Goal: Navigation & Orientation: Understand site structure

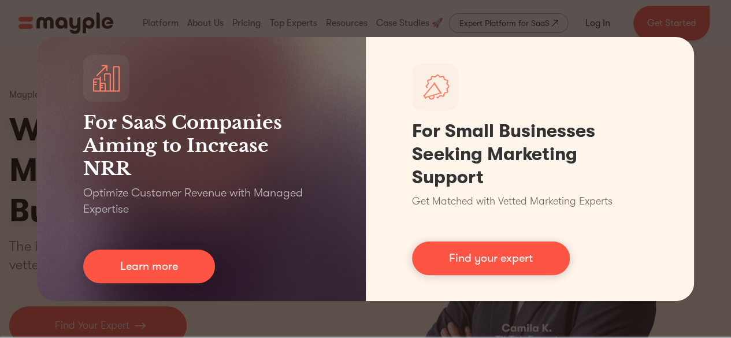
click at [710, 24] on div "For SaaS Companies Aiming to Increase NRR Optimize Customer Revenue with Manage…" at bounding box center [365, 169] width 731 height 338
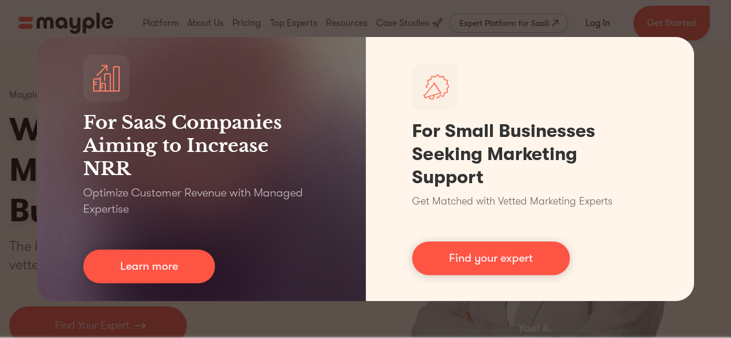
click at [1, 144] on div "For SaaS Companies Aiming to Increase NRR Optimize Customer Revenue with Manage…" at bounding box center [365, 169] width 731 height 338
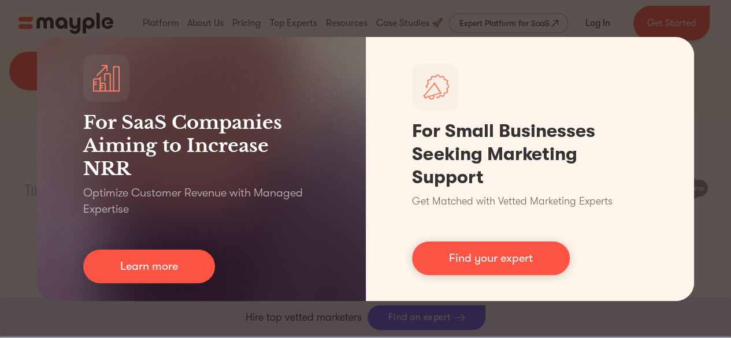
scroll to position [257, 0]
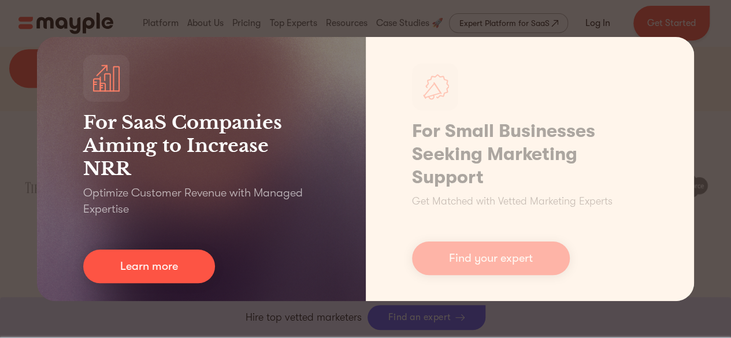
click at [171, 164] on h3 "For SaaS Companies Aiming to Increase NRR" at bounding box center [201, 145] width 237 height 69
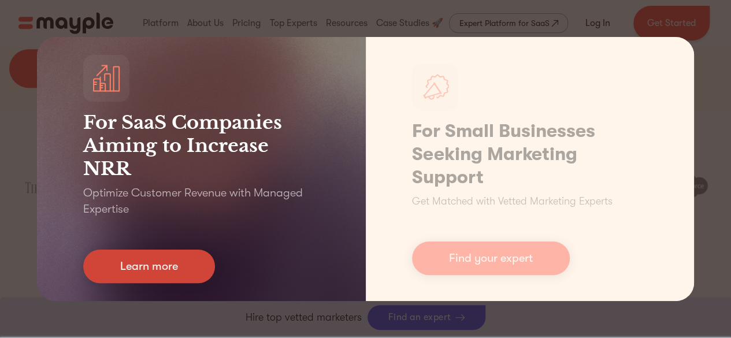
click at [173, 269] on link "Learn more" at bounding box center [149, 267] width 132 height 34
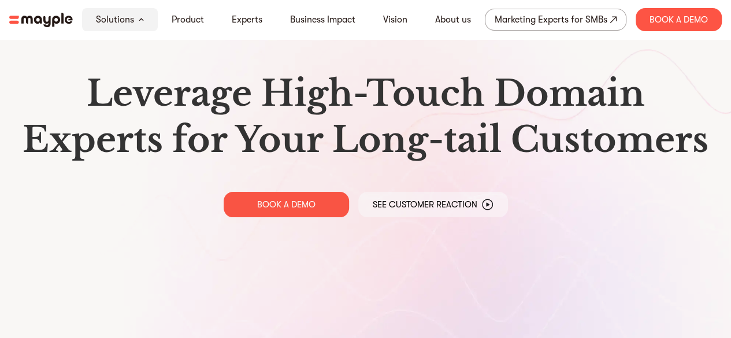
click at [42, 19] on img at bounding box center [41, 20] width 64 height 14
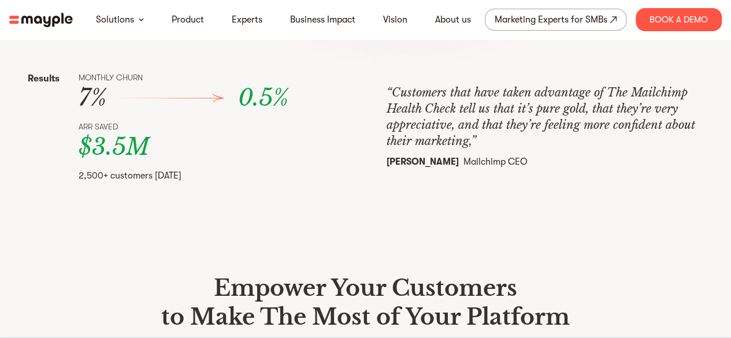
scroll to position [544, 0]
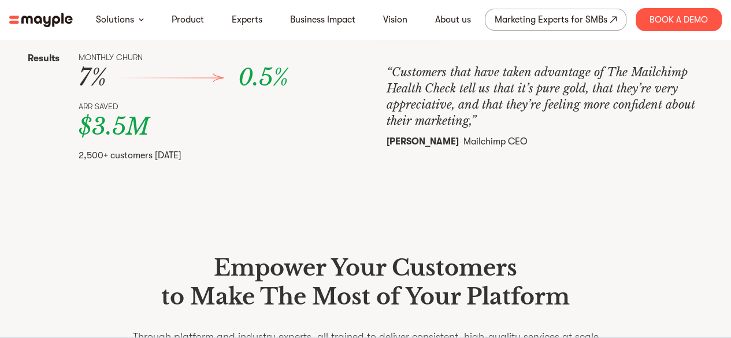
click at [56, 19] on img at bounding box center [41, 20] width 64 height 14
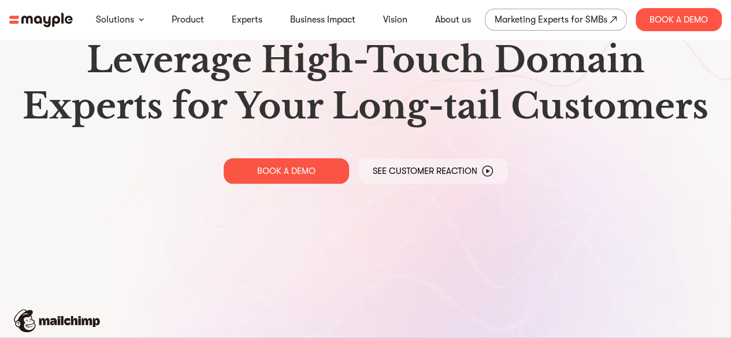
scroll to position [20, 0]
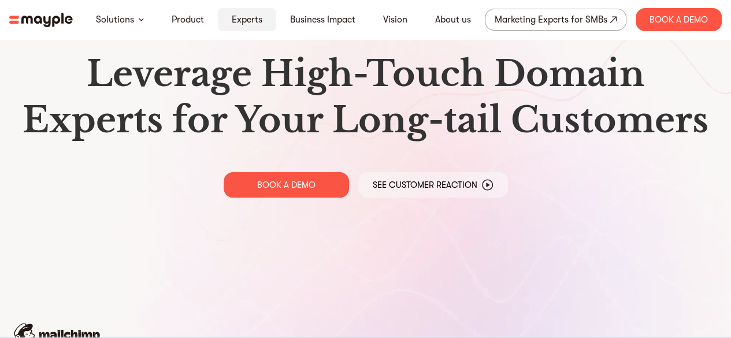
click at [243, 22] on link "Experts" at bounding box center [247, 20] width 31 height 14
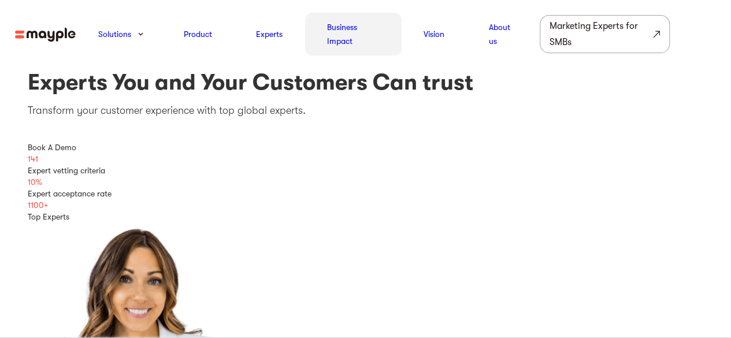
click at [343, 31] on link "Business Impact" at bounding box center [353, 34] width 52 height 28
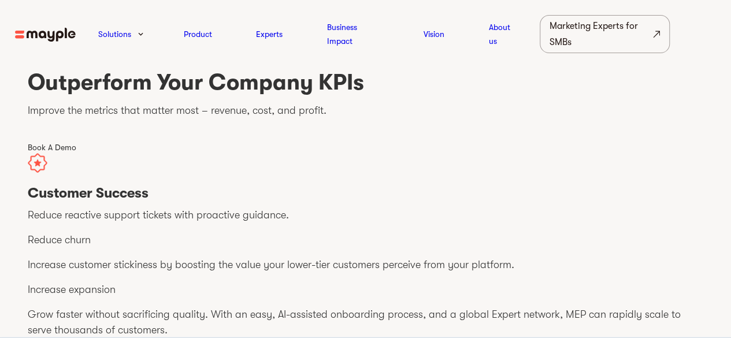
click at [57, 40] on img at bounding box center [45, 35] width 61 height 14
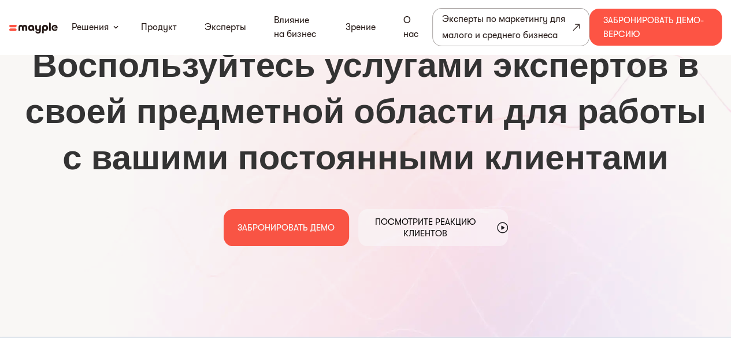
click at [31, 119] on font "Воспользуйтесь услугами экспертов в своей предметной области для работы с вашим…" at bounding box center [365, 110] width 681 height 135
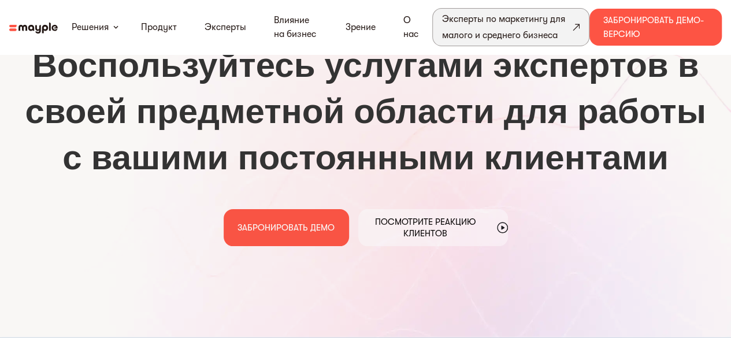
click at [498, 37] on font "Эксперты по маркетингу для малого и среднего бизнеса" at bounding box center [503, 27] width 123 height 27
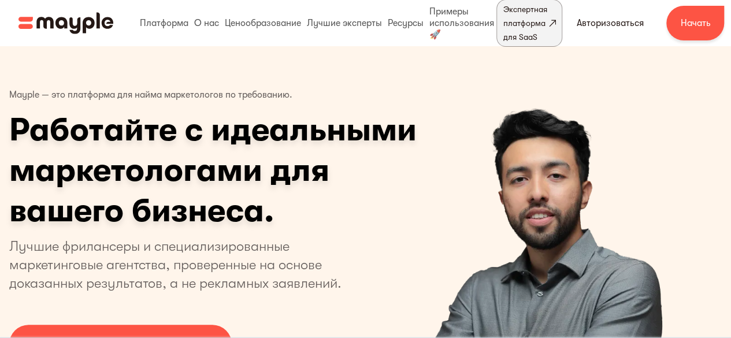
click at [520, 23] on font "Экспертная платформа для SaaS" at bounding box center [525, 23] width 44 height 37
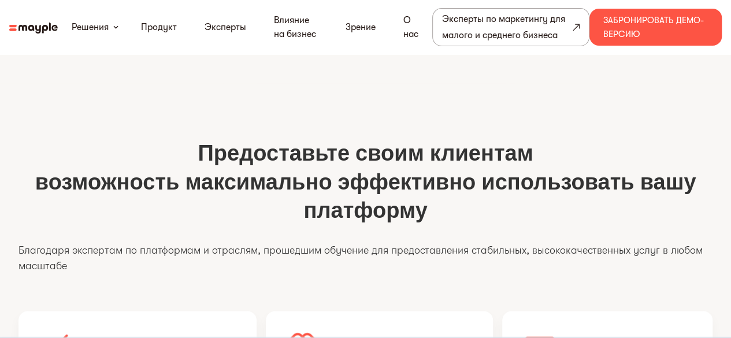
scroll to position [713, 0]
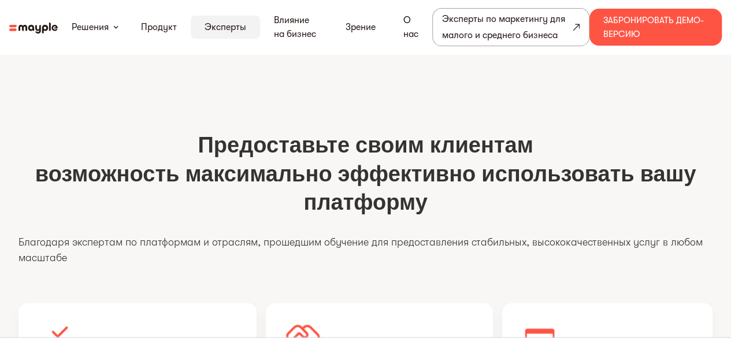
click at [222, 32] on link "Эксперты" at bounding box center [226, 27] width 42 height 14
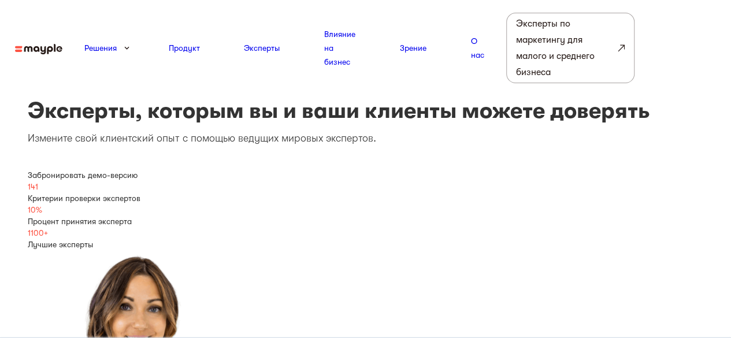
click at [38, 45] on img at bounding box center [38, 49] width 47 height 10
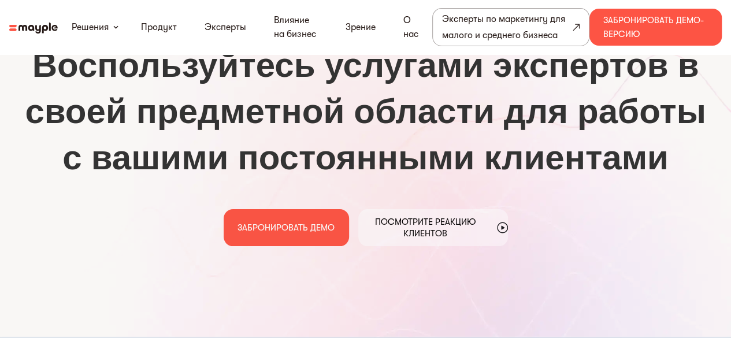
click at [47, 23] on img at bounding box center [33, 28] width 49 height 11
click at [411, 34] on font "О нас" at bounding box center [411, 27] width 15 height 24
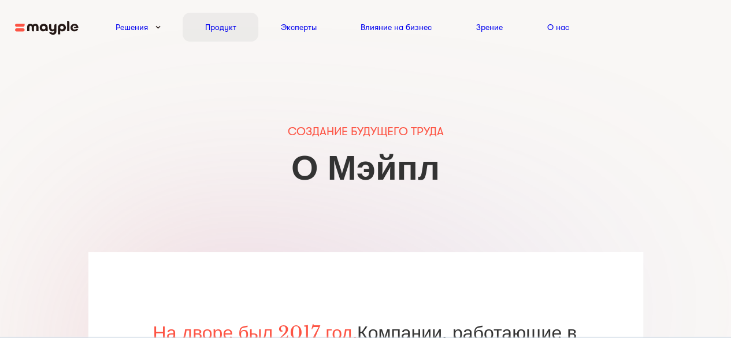
click at [232, 24] on font "Продукт" at bounding box center [220, 27] width 31 height 9
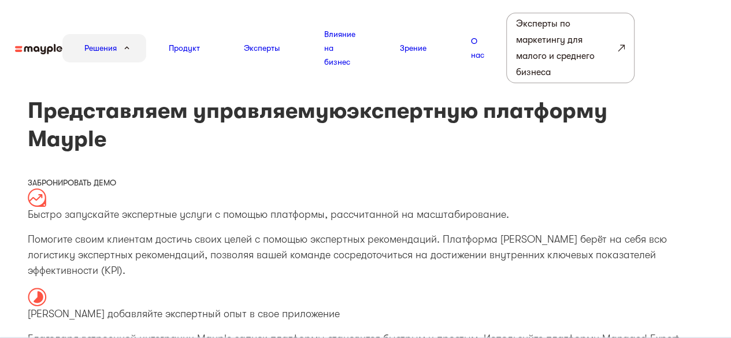
click at [47, 53] on img at bounding box center [38, 49] width 47 height 10
